Goal: Task Accomplishment & Management: Manage account settings

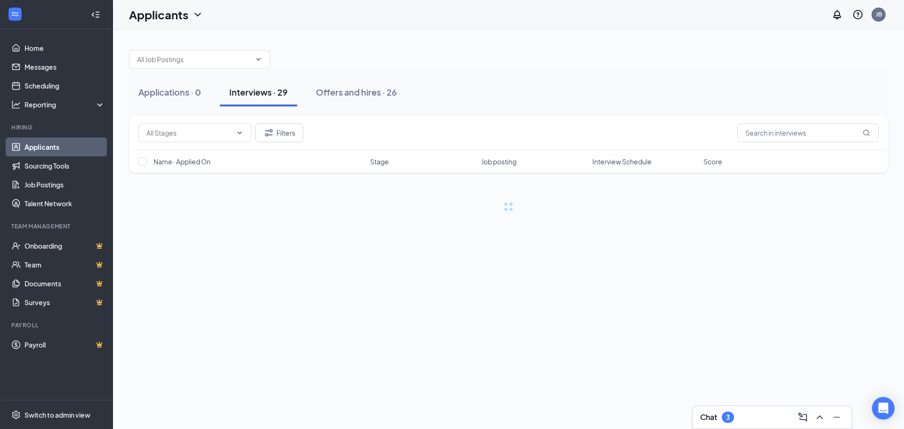
click at [720, 411] on div "Chat 3" at bounding box center [772, 417] width 144 height 15
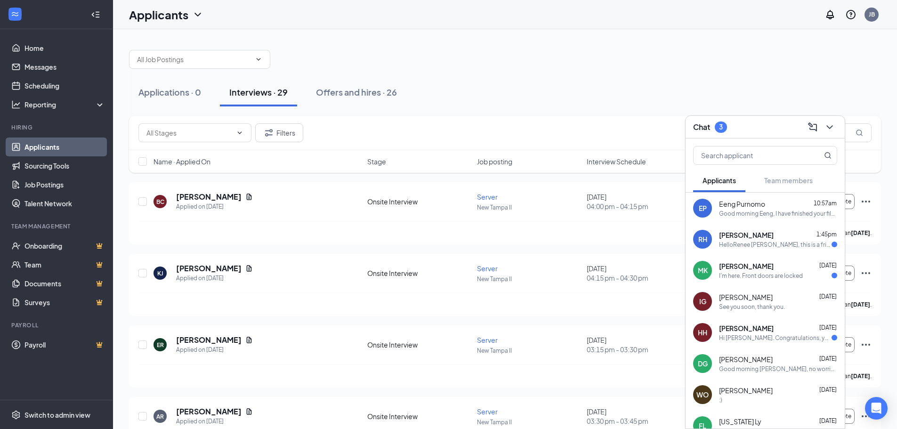
click at [733, 246] on div "HelloRenee [PERSON_NAME], this is a friendly reminder. Your meeting with [PERSO…" at bounding box center [775, 245] width 113 height 8
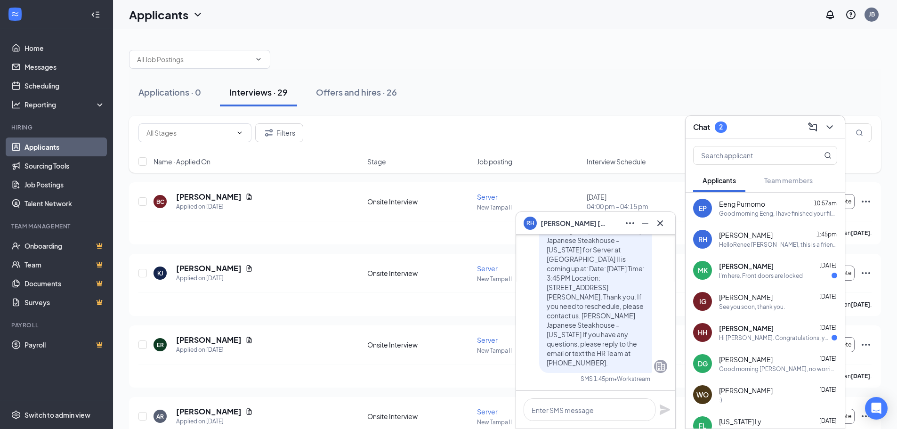
click at [749, 261] on span "[PERSON_NAME]" at bounding box center [746, 265] width 55 height 9
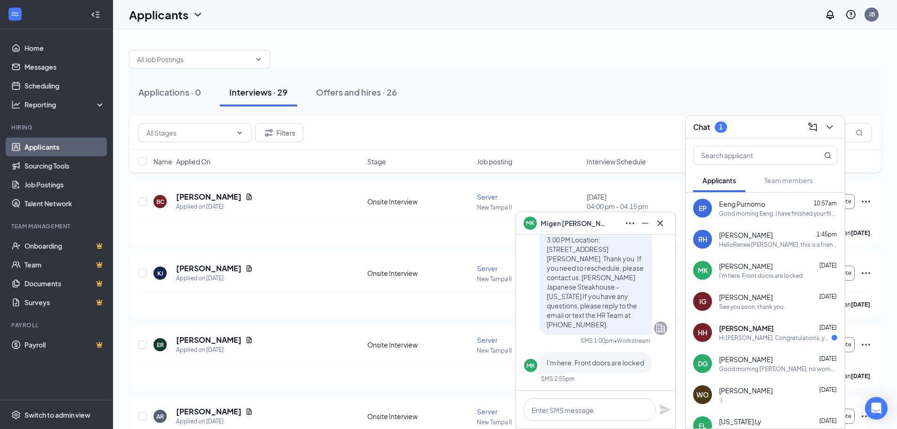
click at [737, 339] on div "Hi [PERSON_NAME]. Congratulations, your meeting with [PERSON_NAME] Japanese Ste…" at bounding box center [775, 338] width 113 height 8
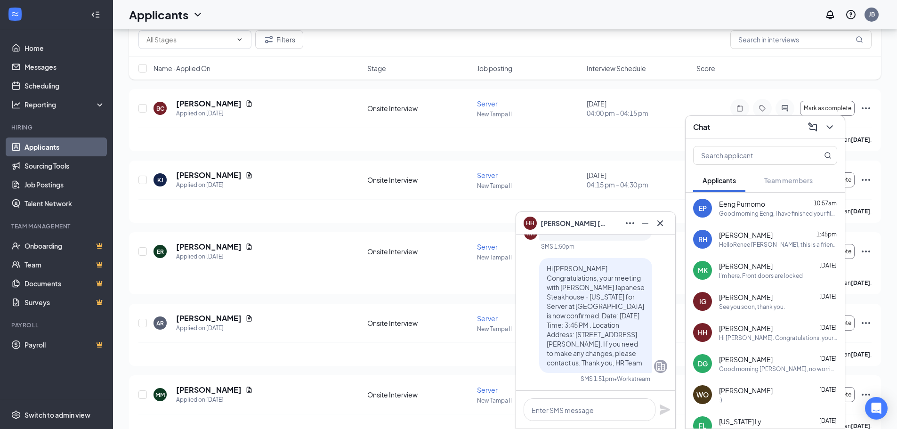
scroll to position [94, 0]
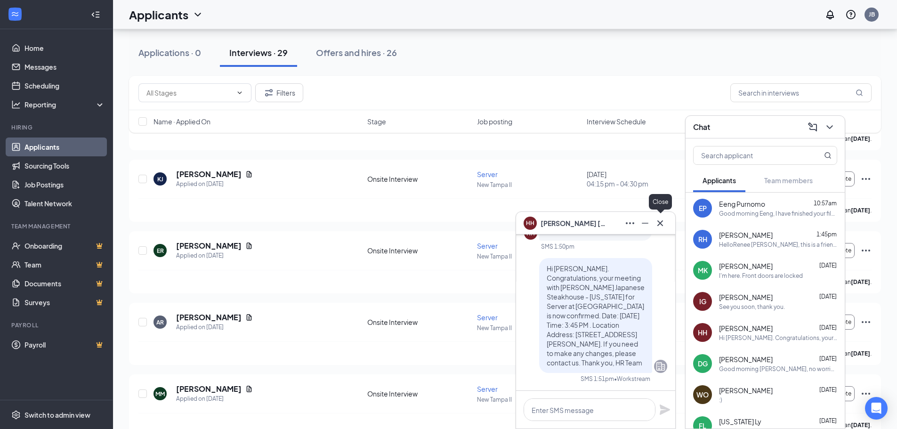
click at [657, 224] on icon "Cross" at bounding box center [660, 223] width 11 height 11
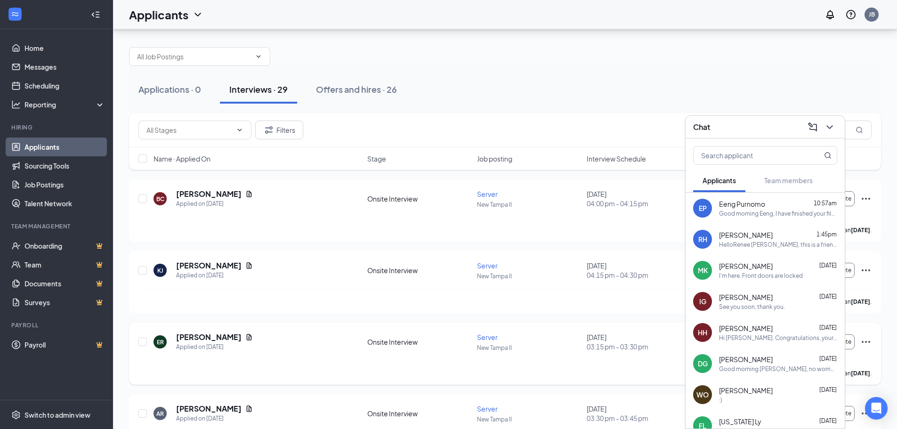
scroll to position [0, 0]
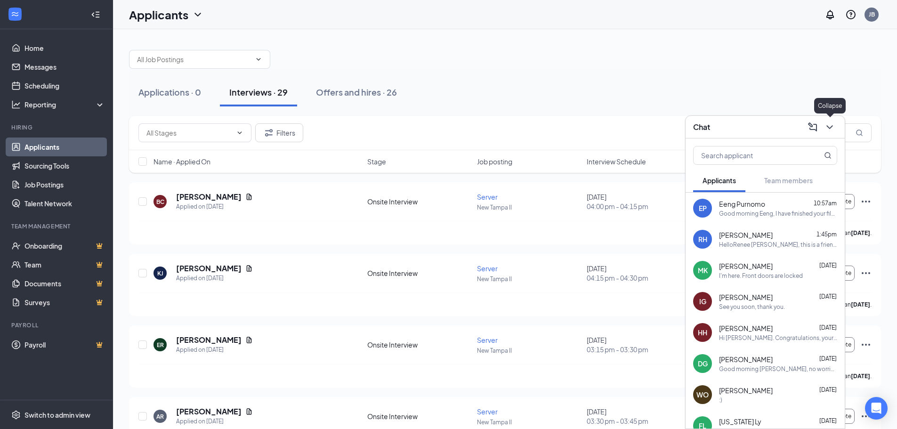
click at [834, 128] on icon "ChevronDown" at bounding box center [829, 126] width 11 height 11
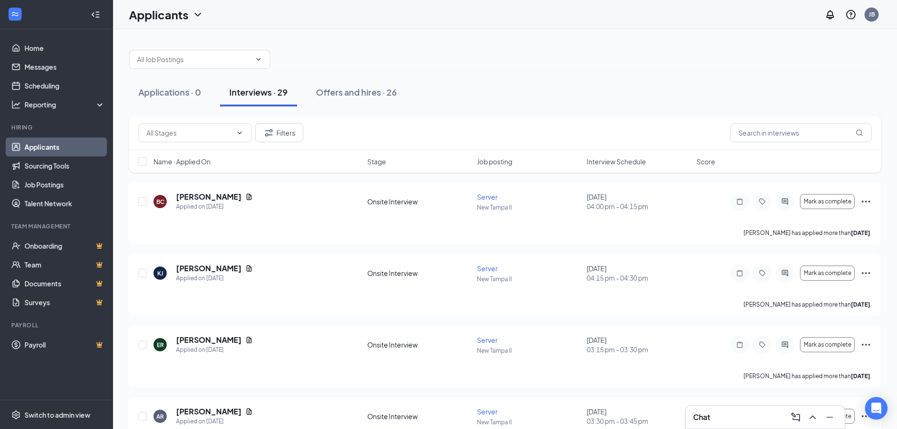
click at [617, 153] on div "Name · Applied On Stage Job posting Interview Schedule Score" at bounding box center [505, 161] width 752 height 23
click at [619, 159] on span "Interview Schedule" at bounding box center [616, 161] width 59 height 9
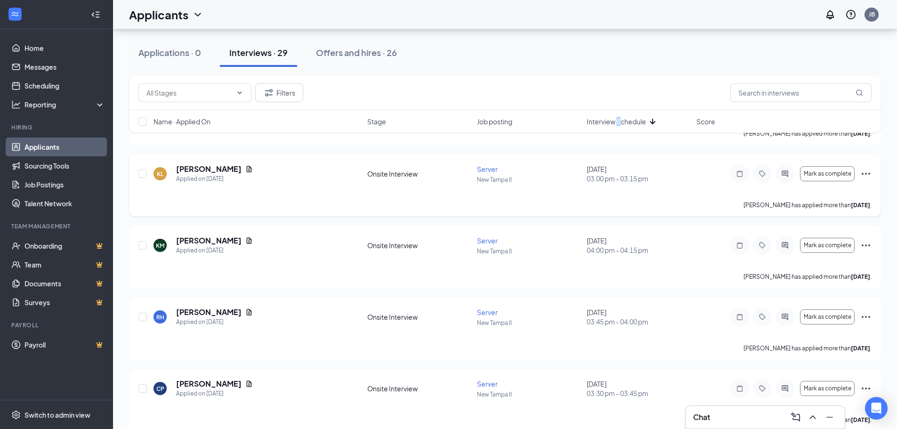
scroll to position [942, 0]
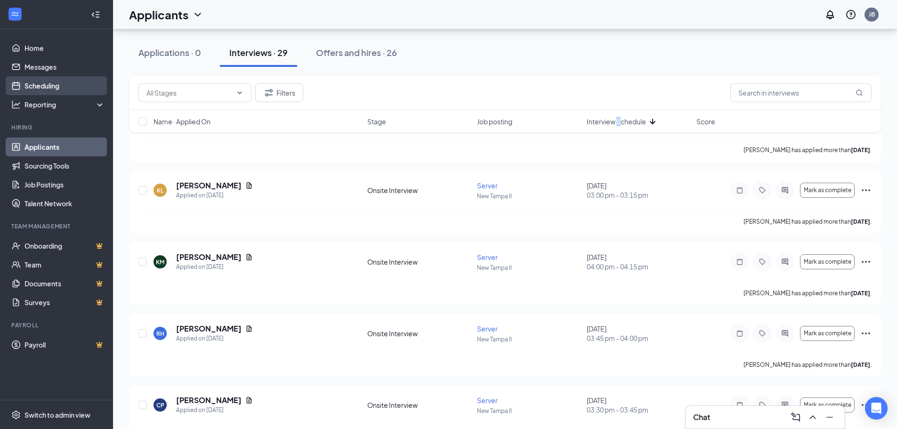
click at [62, 84] on link "Scheduling" at bounding box center [64, 85] width 81 height 19
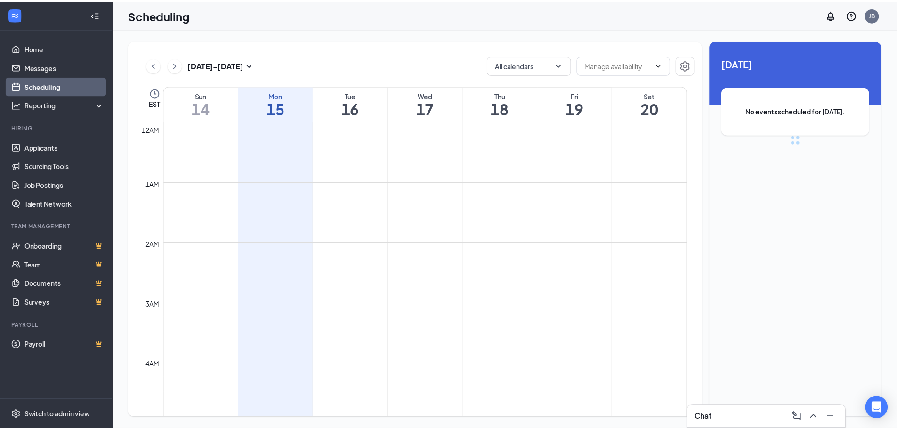
scroll to position [463, 0]
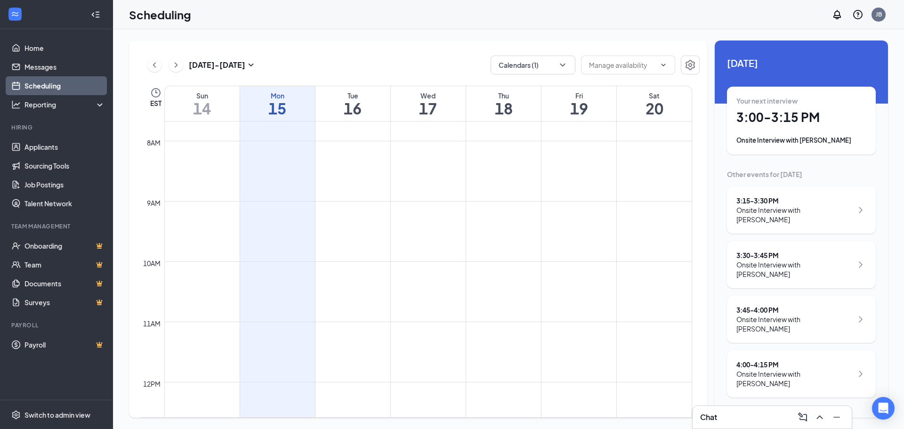
click at [790, 121] on h1 "3:00 - 3:15 PM" at bounding box center [802, 117] width 130 height 16
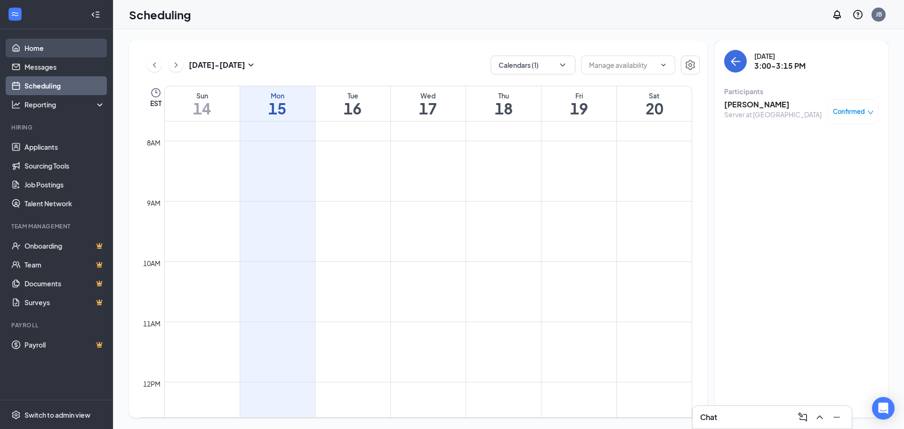
click at [79, 56] on link "Home" at bounding box center [64, 48] width 81 height 19
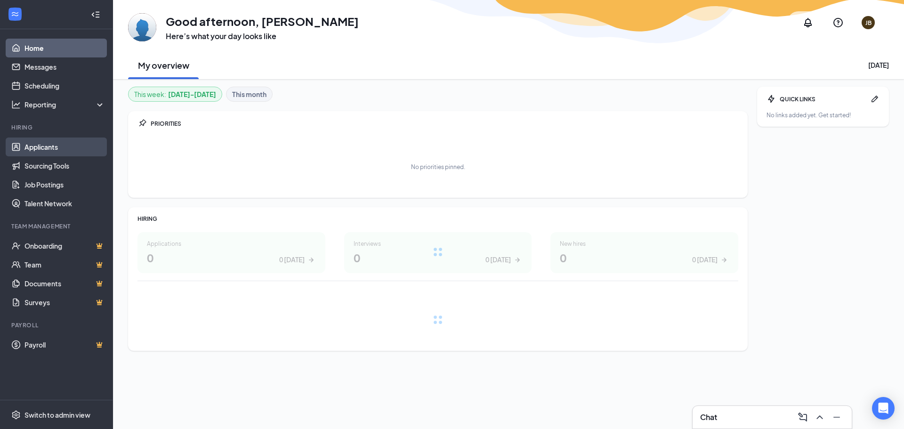
click at [89, 151] on link "Applicants" at bounding box center [64, 147] width 81 height 19
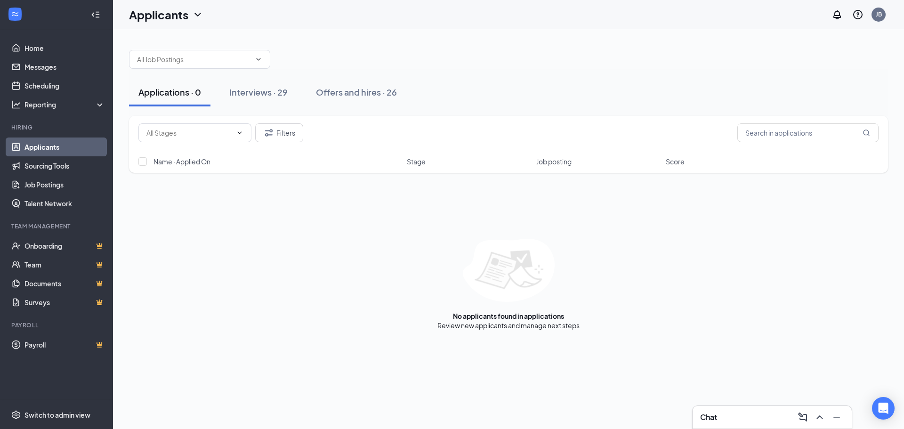
drag, startPoint x: 261, startPoint y: 92, endPoint x: 305, endPoint y: 105, distance: 45.6
click at [260, 92] on div "Interviews · 29" at bounding box center [258, 92] width 58 height 12
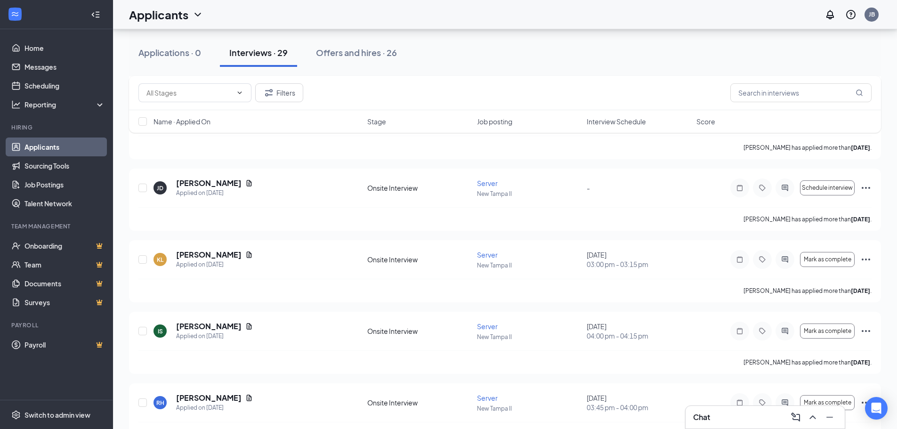
scroll to position [989, 0]
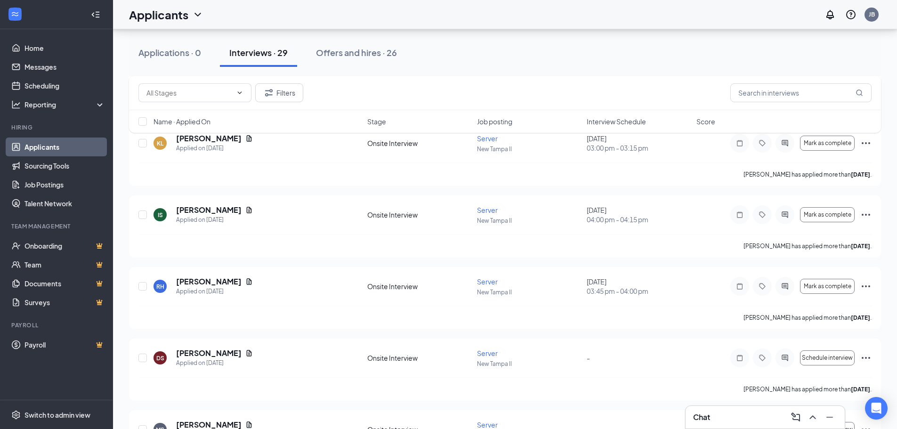
click at [625, 124] on span "Interview Schedule" at bounding box center [616, 121] width 59 height 9
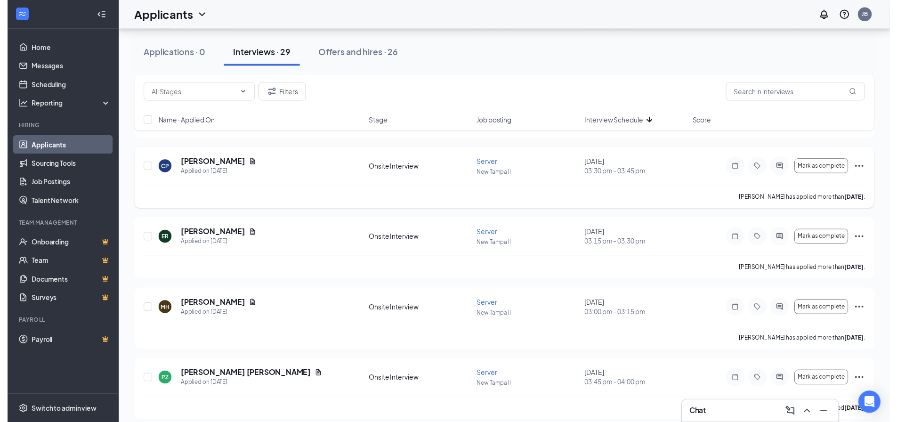
scroll to position [1177, 0]
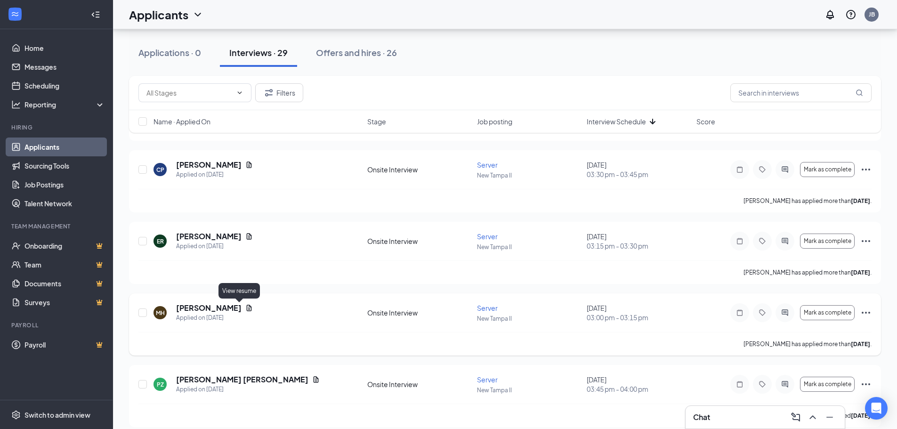
click at [247, 307] on icon "Document" at bounding box center [249, 308] width 5 height 6
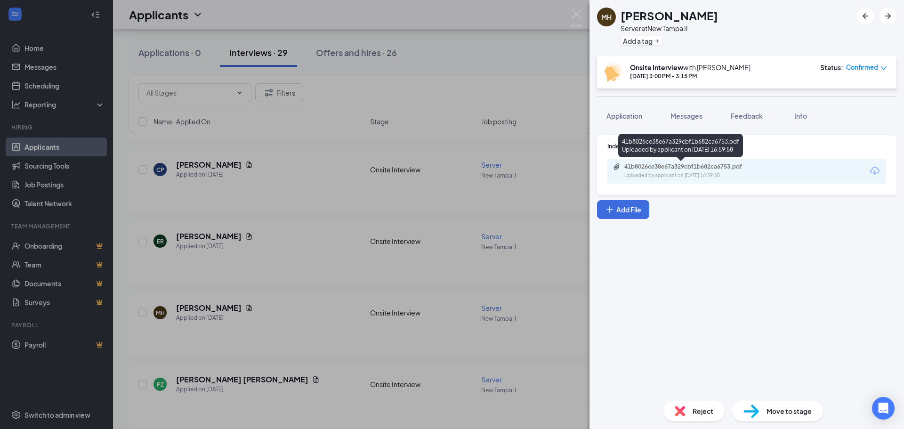
click at [691, 173] on div "Uploaded by applicant on [DATE] 16:59:58" at bounding box center [694, 176] width 141 height 8
click at [559, 157] on div "[PERSON_NAME] Server at [GEOGRAPHIC_DATA] II Add a tag Onsite Interview with [P…" at bounding box center [452, 214] width 904 height 429
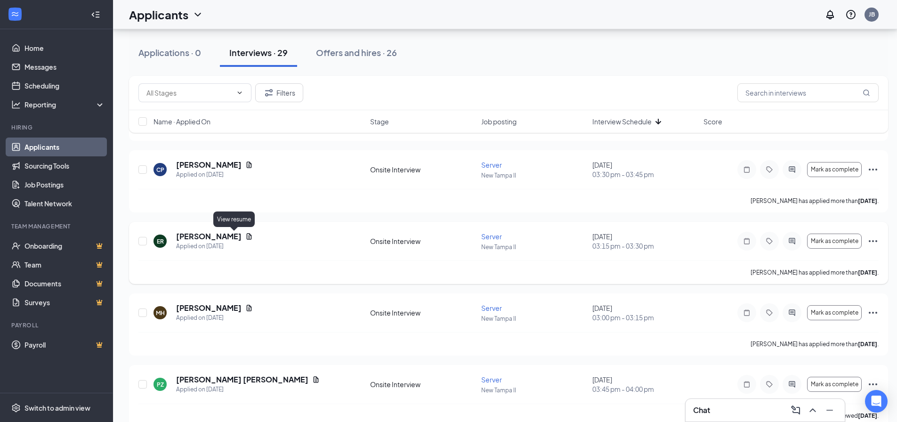
click at [245, 235] on icon "Document" at bounding box center [249, 237] width 8 height 8
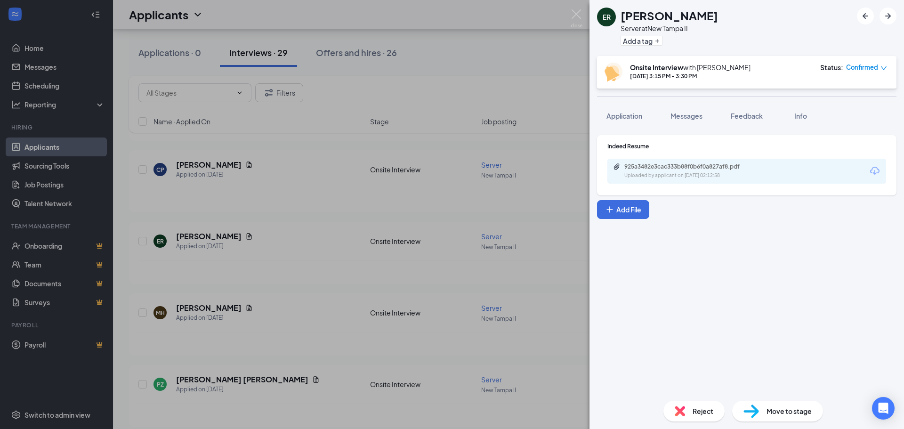
click at [693, 163] on div "925a3482e3cac333b88f0b6f0a827af8.pdf" at bounding box center [690, 167] width 132 height 8
drag, startPoint x: 509, startPoint y: 146, endPoint x: 457, endPoint y: 202, distance: 76.6
click at [509, 147] on div "ER [PERSON_NAME] Server at [GEOGRAPHIC_DATA] II Add a tag Onsite Interview with…" at bounding box center [452, 214] width 904 height 429
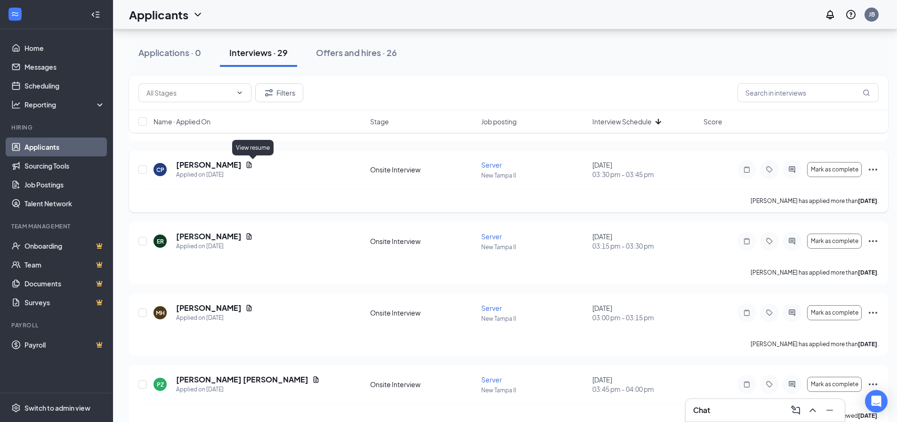
click at [252, 162] on icon "Document" at bounding box center [249, 165] width 5 height 6
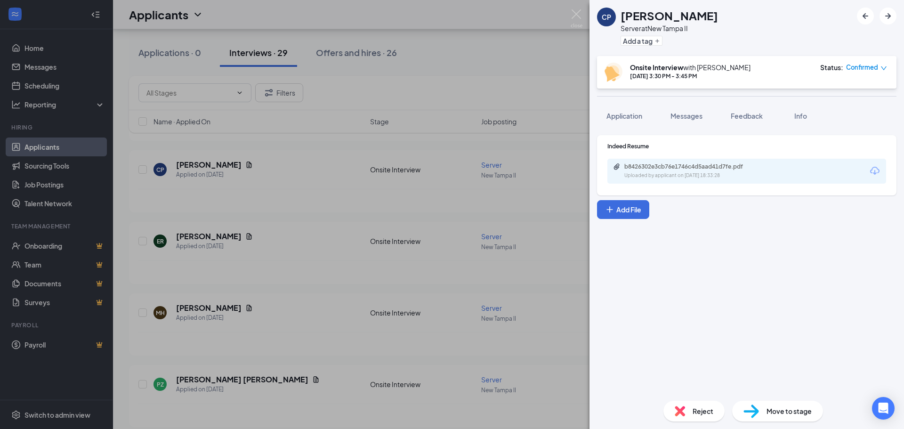
click at [702, 170] on div "b8426302e3cb76e1746c4d5aad41d7fe.pdf Uploaded by applicant on [DATE] 18:33:28" at bounding box center [689, 171] width 153 height 16
click at [519, 117] on div "CP [PERSON_NAME] Server at [GEOGRAPHIC_DATA] II Add a tag Onsite Interview with…" at bounding box center [452, 214] width 904 height 429
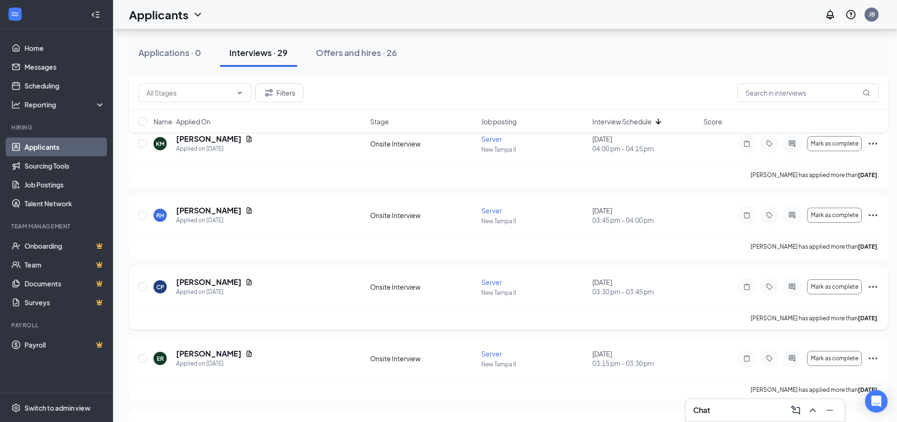
scroll to position [1036, 0]
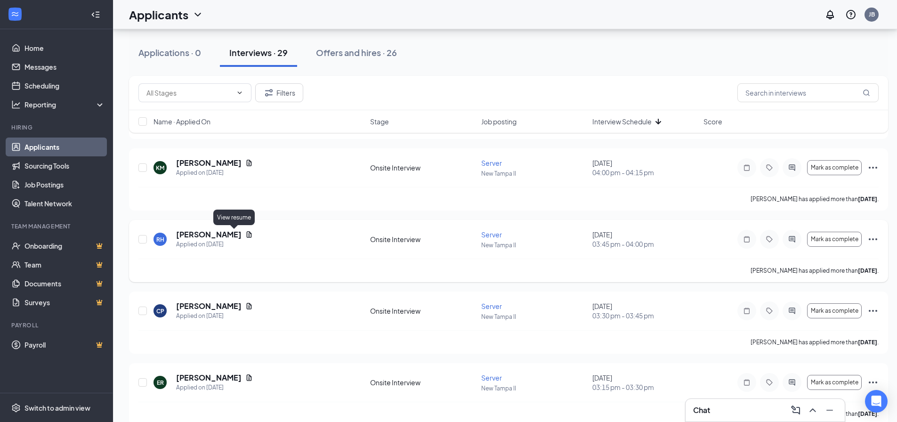
click at [247, 235] on icon "Document" at bounding box center [249, 234] width 5 height 6
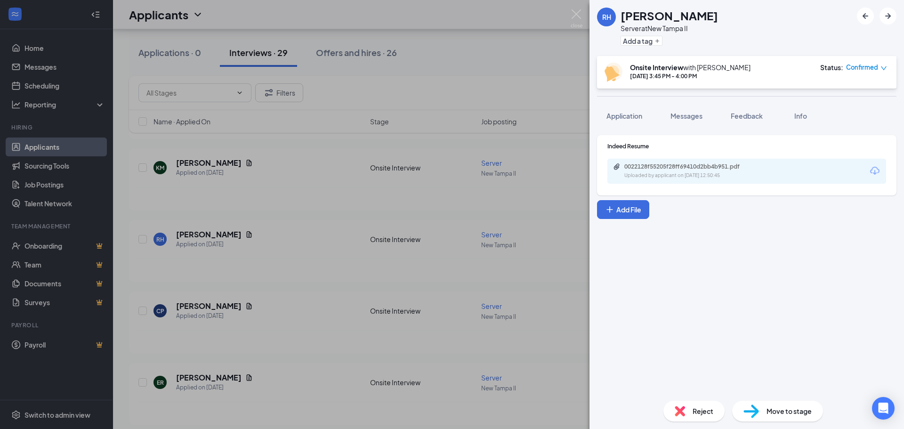
click at [779, 172] on div "0022128f55205f28ff69410d2bb4b951.pdf Uploaded by applicant on [DATE] 12:50:45" at bounding box center [746, 171] width 279 height 25
click at [722, 171] on div "0022128f55205f28ff69410d2bb4b951.pdf Uploaded by applicant on [DATE] 12:50:45" at bounding box center [689, 171] width 153 height 16
click at [516, 130] on div "RH [PERSON_NAME] Server at [GEOGRAPHIC_DATA] II Add a tag Onsite Interview with…" at bounding box center [452, 214] width 904 height 429
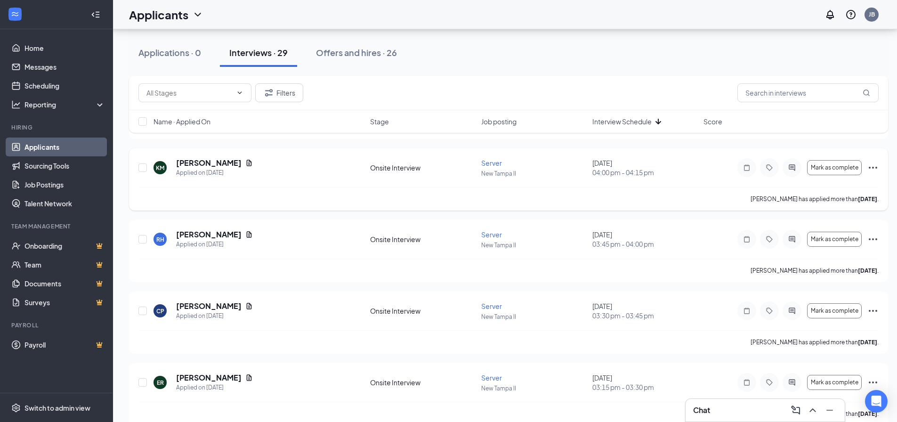
scroll to position [989, 0]
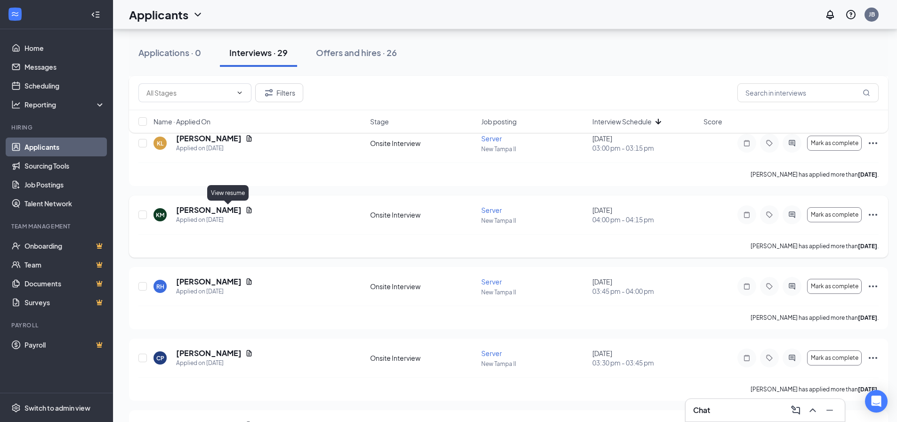
click at [247, 211] on icon "Document" at bounding box center [249, 210] width 5 height 6
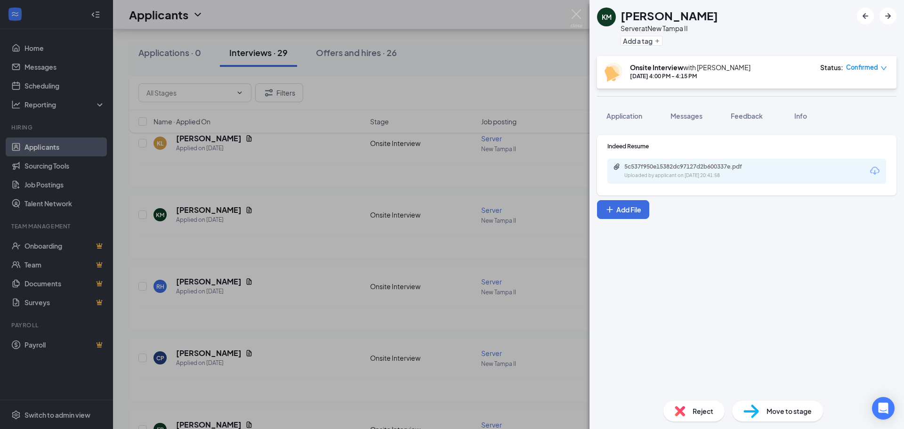
click at [699, 175] on div "Uploaded by applicant on [DATE] 20:41:58" at bounding box center [694, 176] width 141 height 8
click at [341, 286] on div "KM [PERSON_NAME] Server at [GEOGRAPHIC_DATA] II Add a tag Onsite Interview with…" at bounding box center [452, 214] width 904 height 429
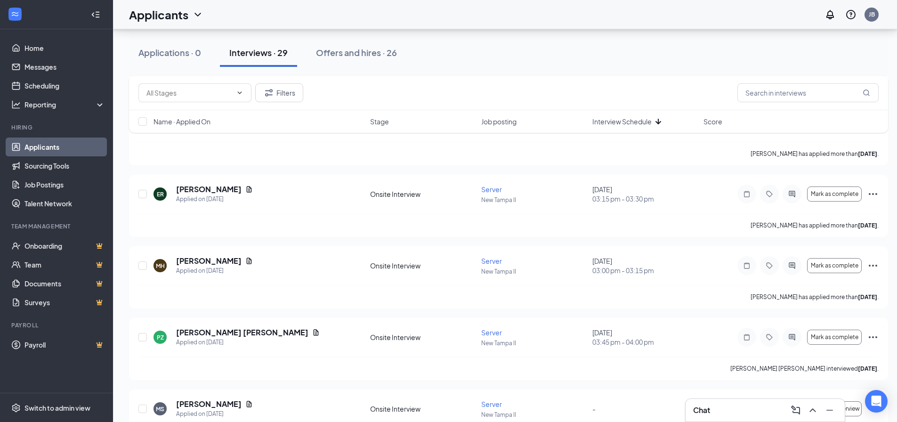
scroll to position [1177, 0]
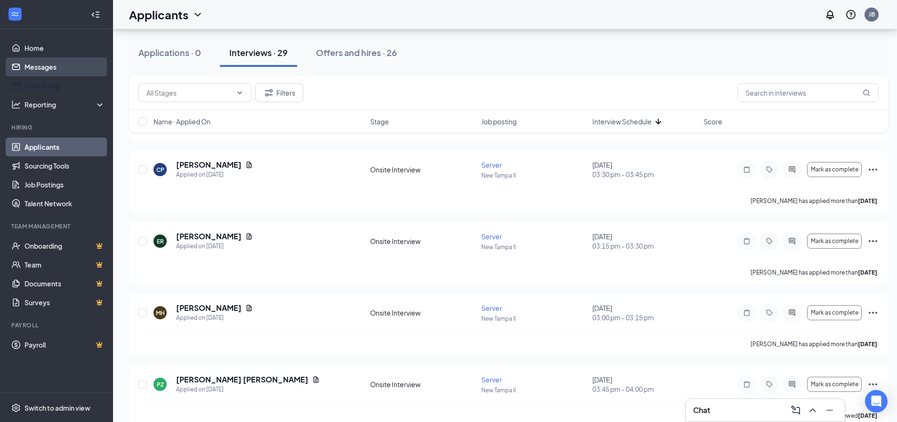
click at [67, 69] on link "Messages" at bounding box center [64, 66] width 81 height 19
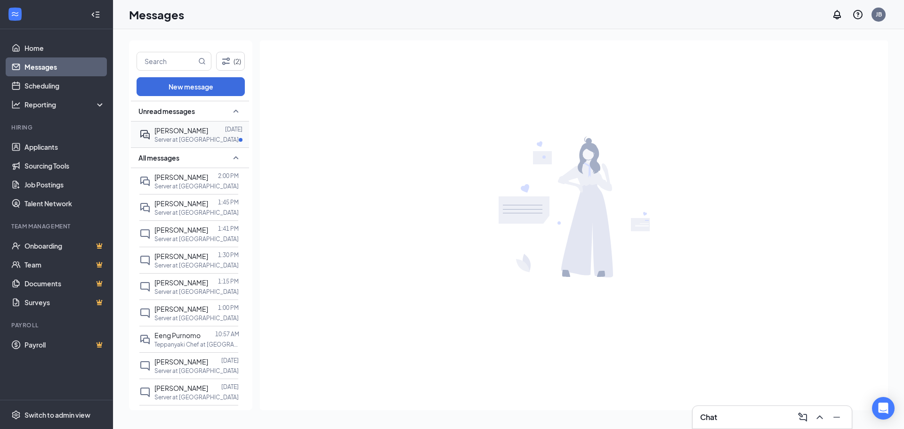
click at [196, 144] on div "Ava [PERSON_NAME] [DATE] Server at [GEOGRAPHIC_DATA]" at bounding box center [188, 134] width 99 height 26
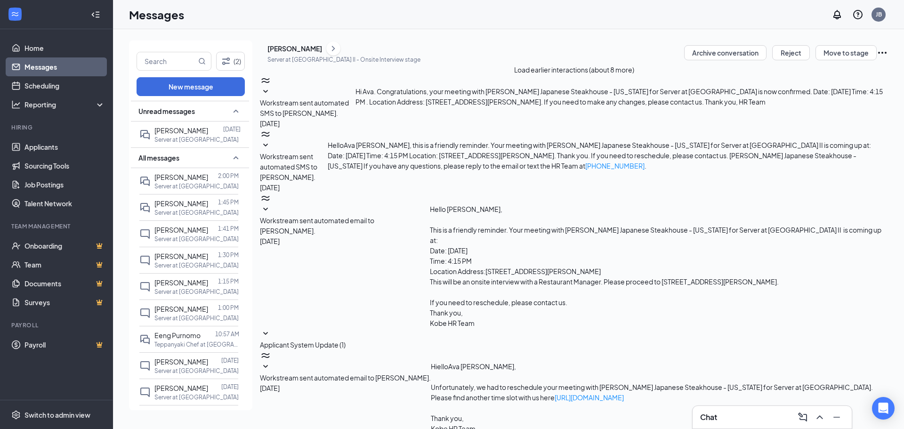
scroll to position [150, 0]
click at [54, 66] on link "Messages" at bounding box center [64, 66] width 81 height 19
click at [47, 41] on link "Home" at bounding box center [64, 48] width 81 height 19
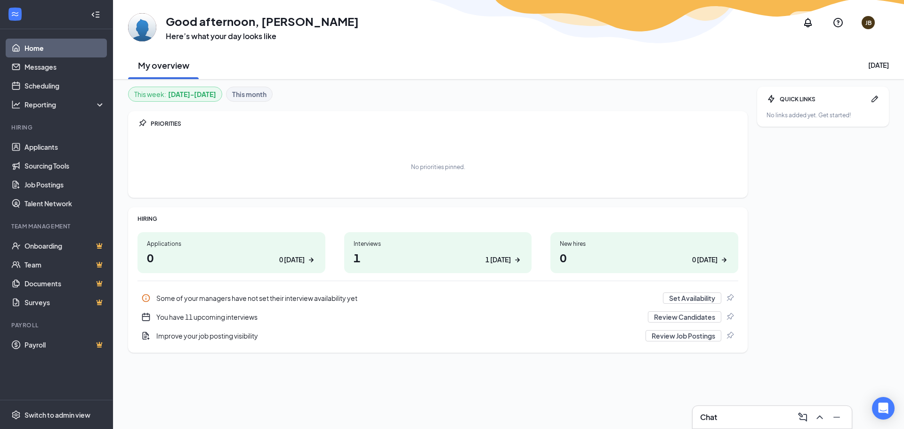
click at [509, 265] on h1 "1 1 [DATE]" at bounding box center [438, 258] width 169 height 16
click at [62, 85] on link "Scheduling" at bounding box center [64, 85] width 81 height 19
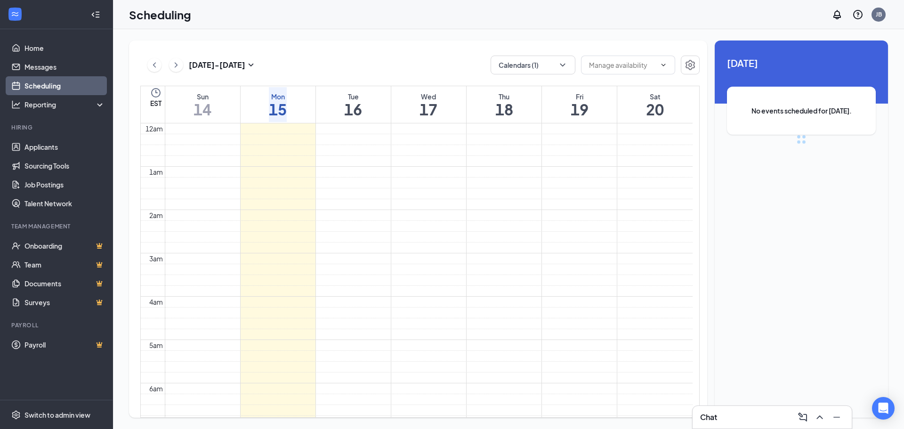
scroll to position [463, 0]
